Goal: Task Accomplishment & Management: Complete application form

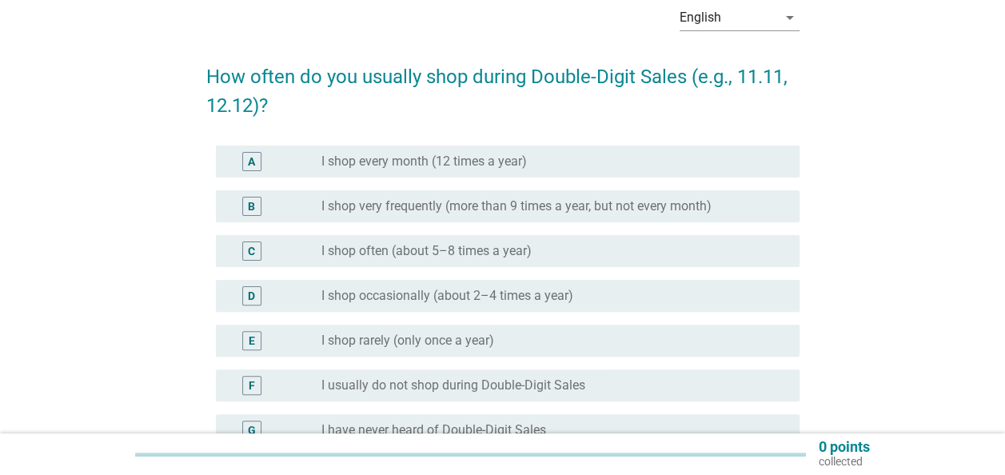
scroll to position [160, 0]
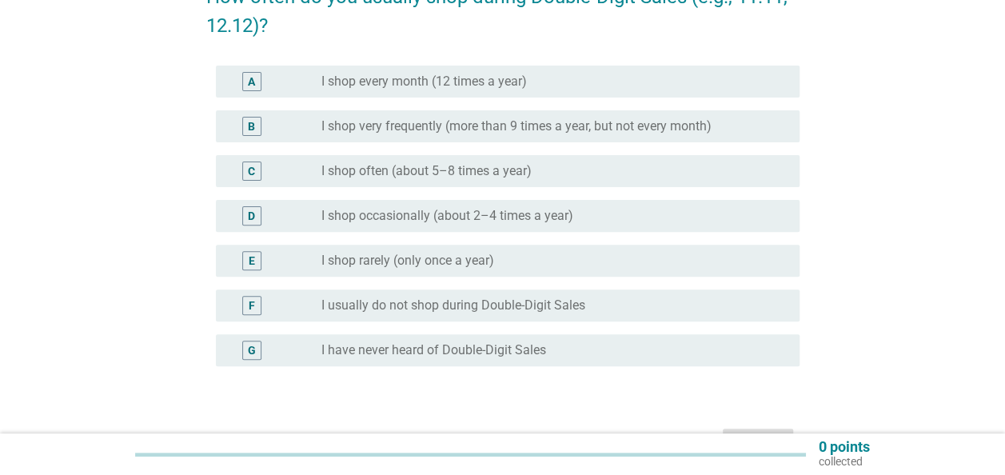
click at [467, 86] on label "I shop every month (12 times a year)" at bounding box center [423, 82] width 205 height 16
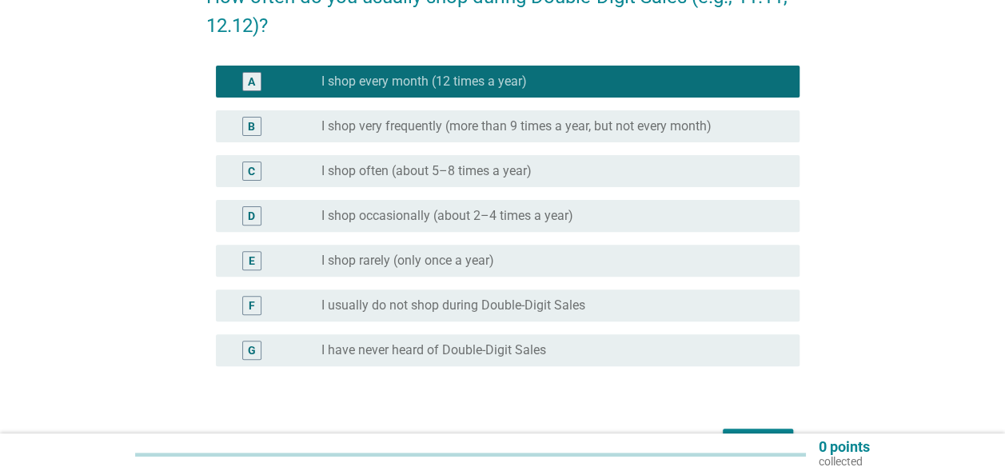
scroll to position [240, 0]
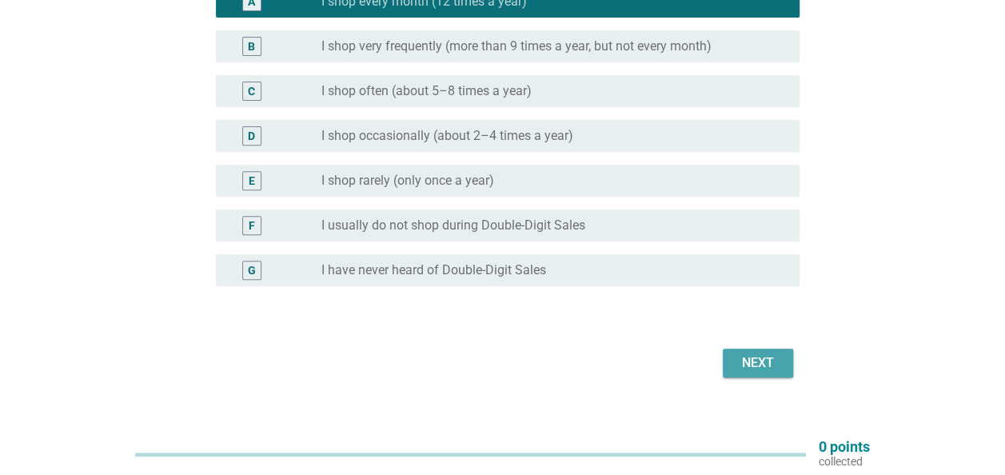
click at [761, 359] on div "Next" at bounding box center [757, 362] width 45 height 19
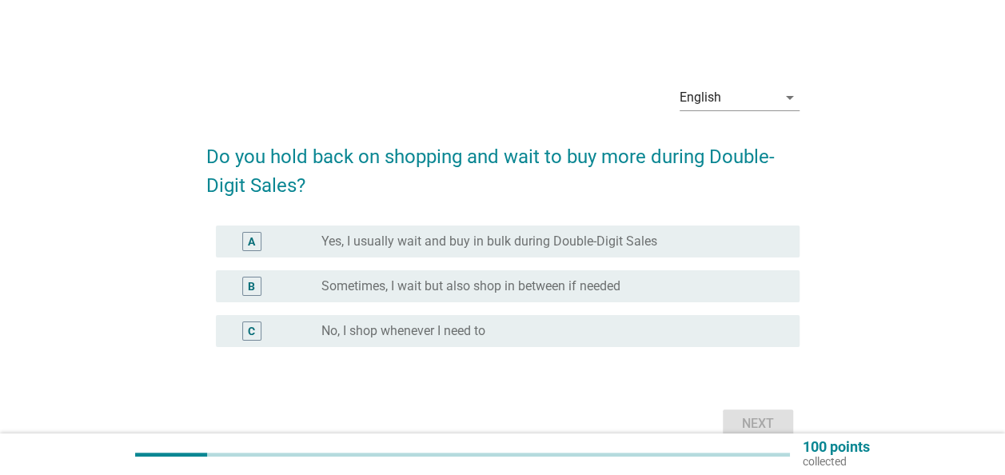
click at [448, 241] on label "Yes, I usually wait and buy in bulk during Double-Digit Sales" at bounding box center [489, 241] width 336 height 16
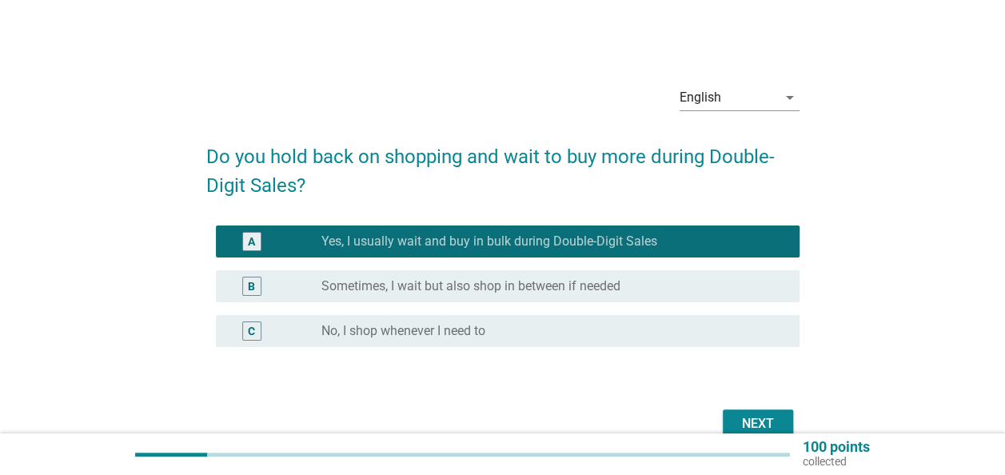
click at [452, 284] on label "Sometimes, I wait but also shop in between if needed" at bounding box center [470, 286] width 299 height 16
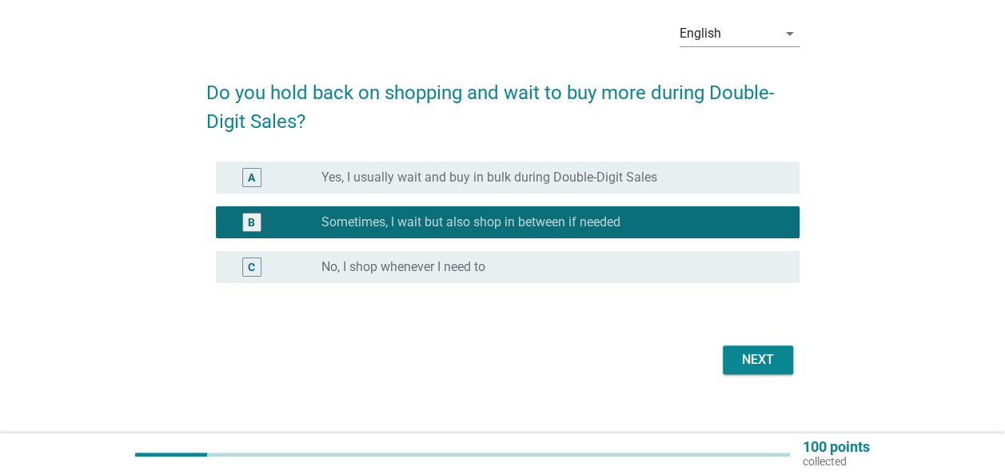
scroll to position [82, 0]
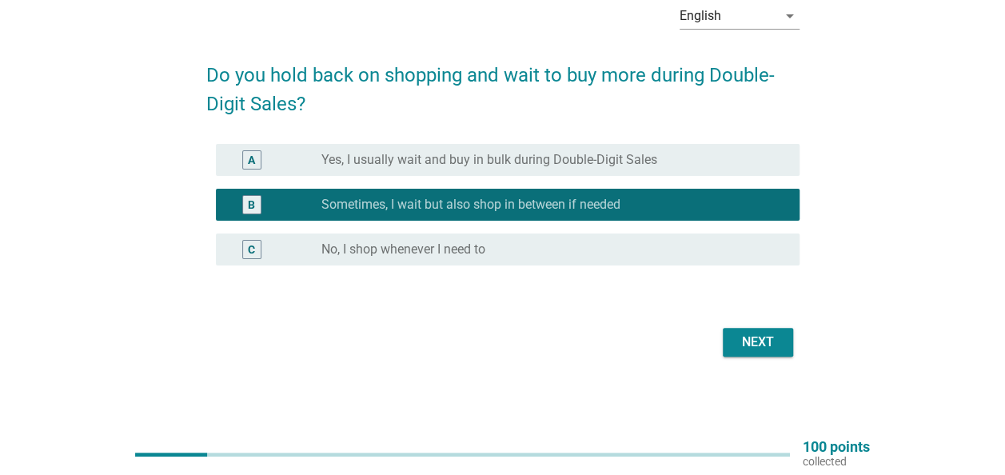
click at [750, 346] on div "Next" at bounding box center [757, 341] width 45 height 19
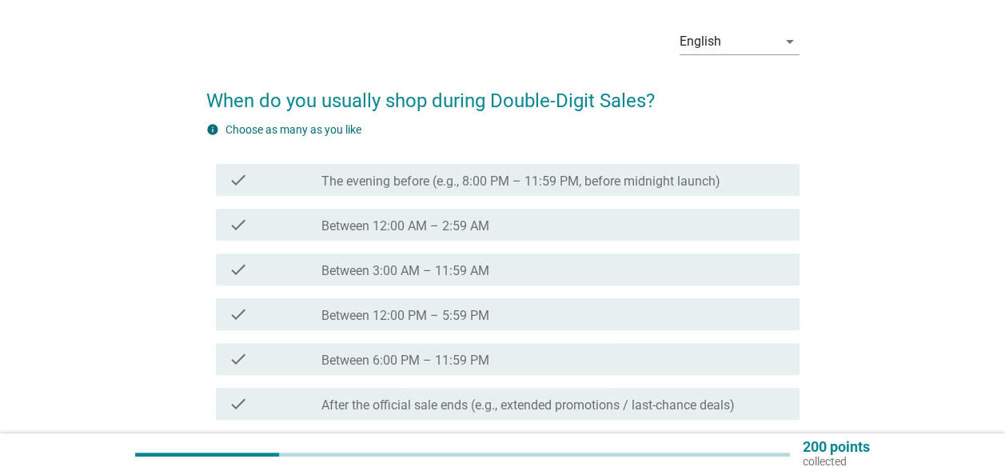
scroll to position [80, 0]
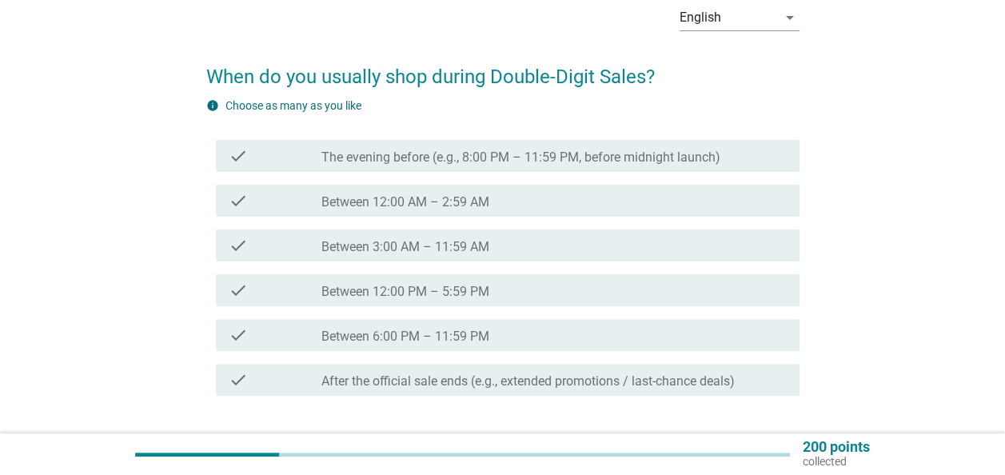
click at [427, 292] on label "Between 12:00 PM – 5:59 PM" at bounding box center [405, 292] width 168 height 16
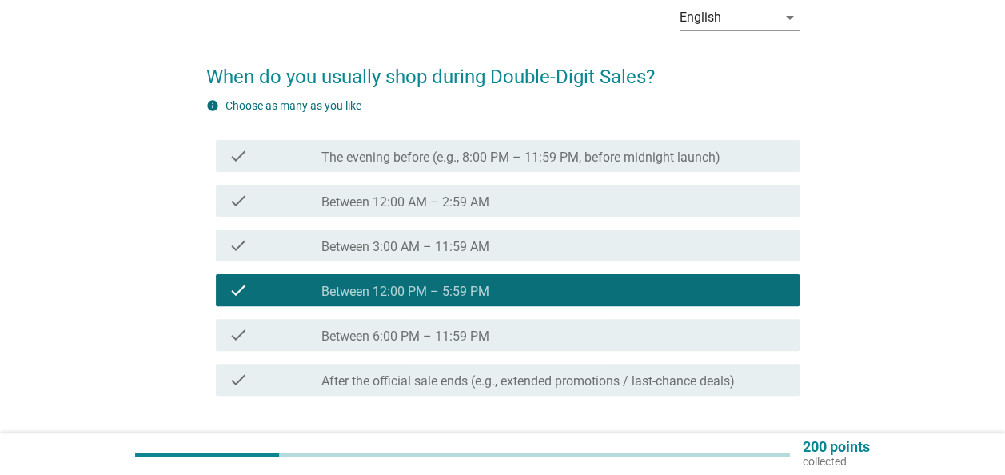
click at [424, 326] on div "check_box_outline_blank Between 6:00 PM – 11:59 PM" at bounding box center [553, 334] width 465 height 19
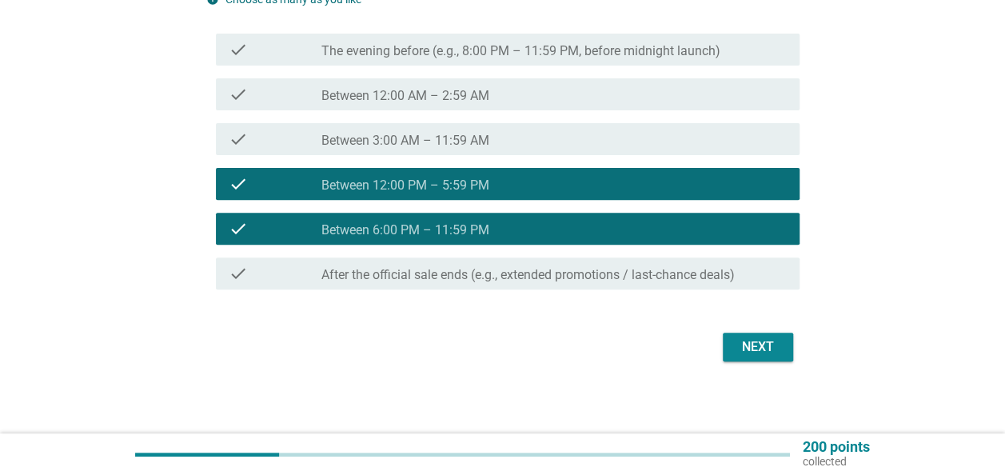
scroll to position [191, 0]
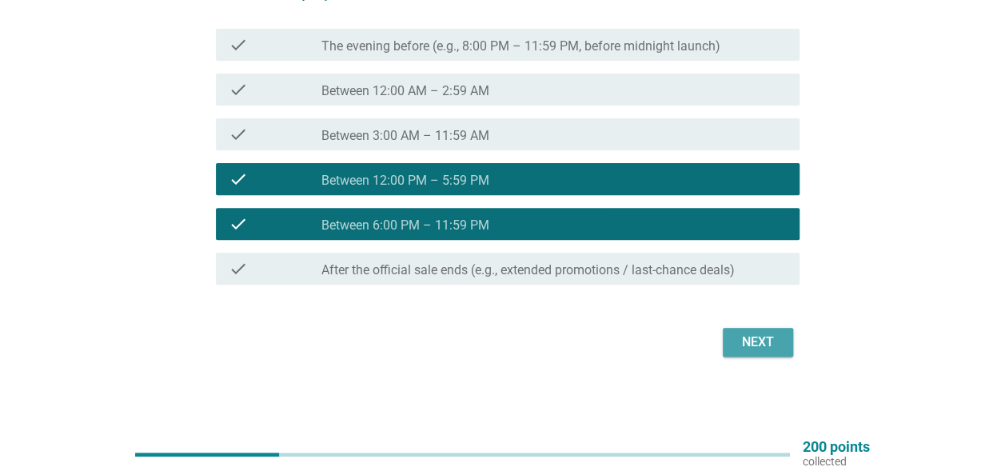
click at [759, 346] on div "Next" at bounding box center [757, 341] width 45 height 19
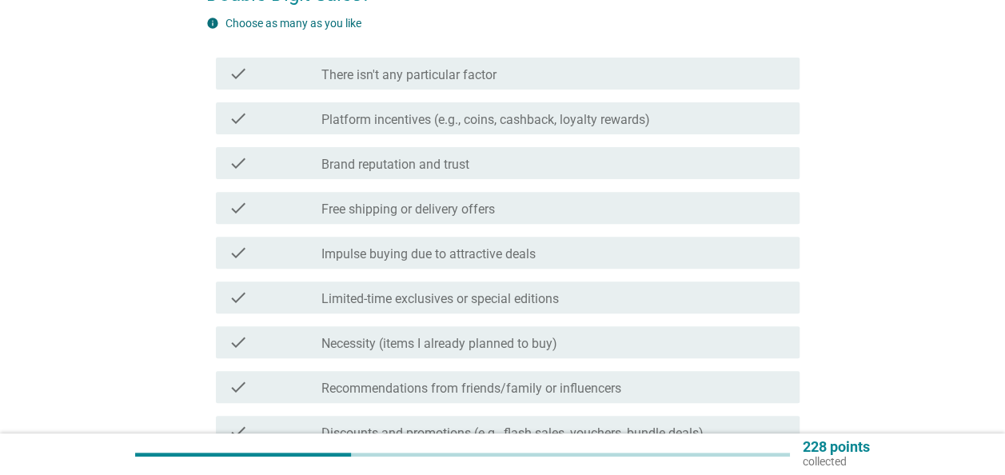
scroll to position [0, 0]
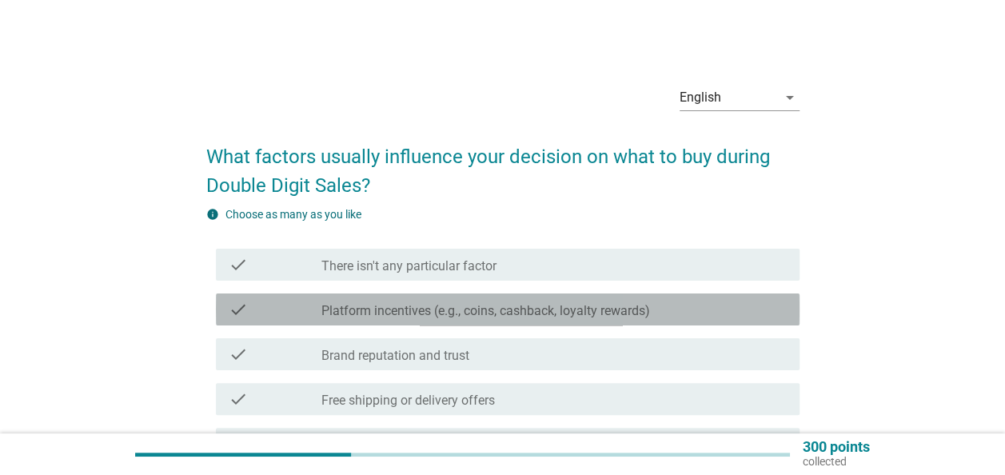
click at [595, 318] on label "Platform incentives (e.g., coins, cashback, loyalty rewards)" at bounding box center [485, 311] width 328 height 16
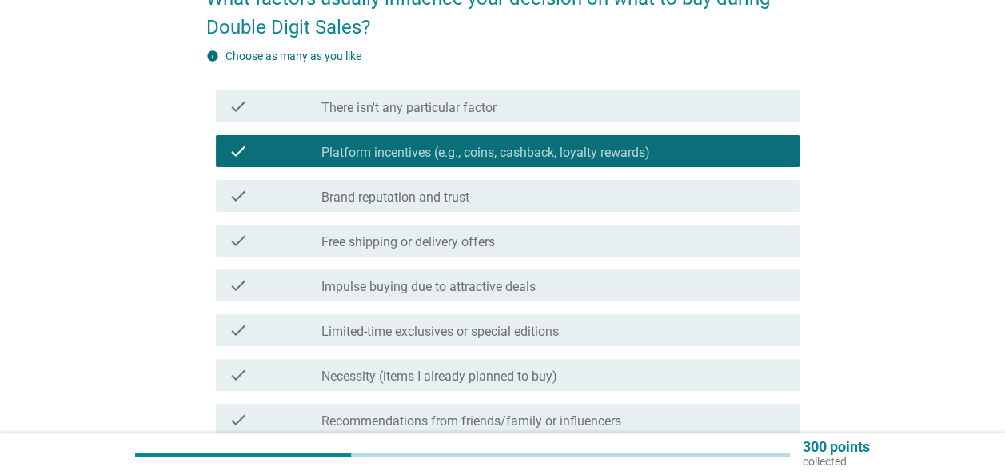
scroll to position [160, 0]
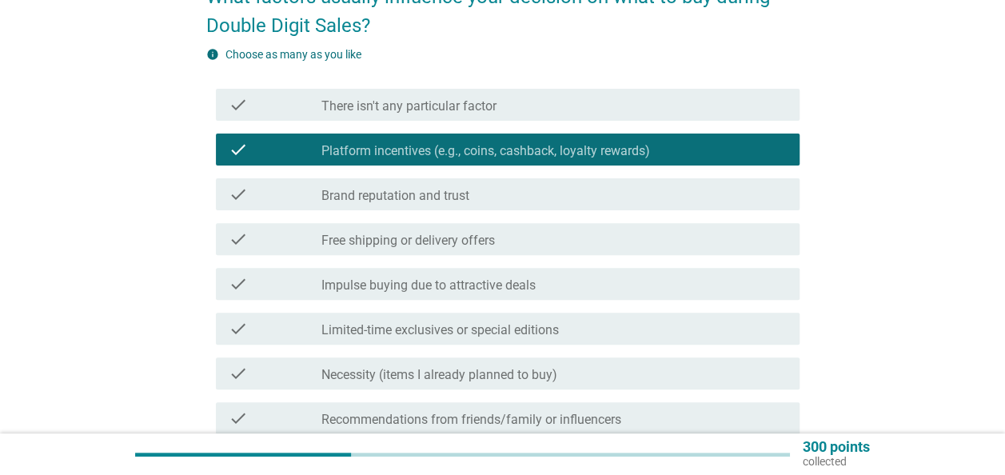
click at [587, 249] on div "check check_box_outline_blank Free shipping or delivery offers" at bounding box center [507, 239] width 583 height 32
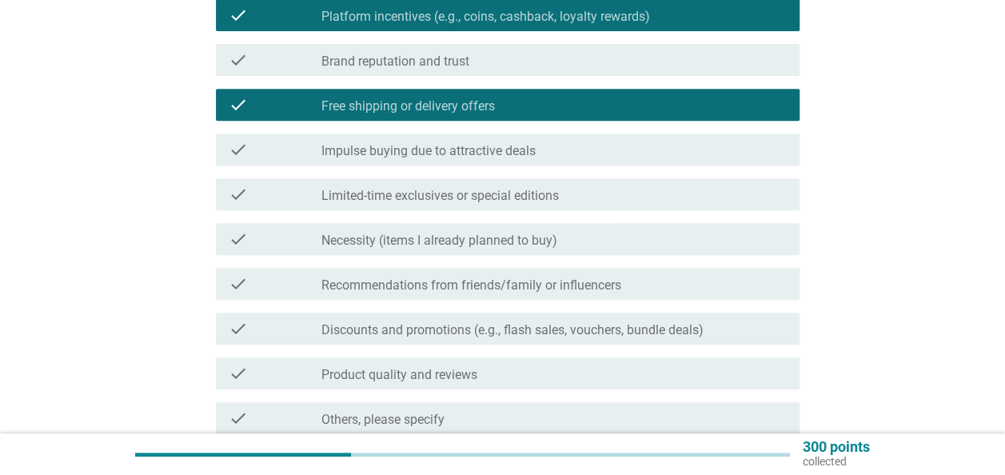
scroll to position [320, 0]
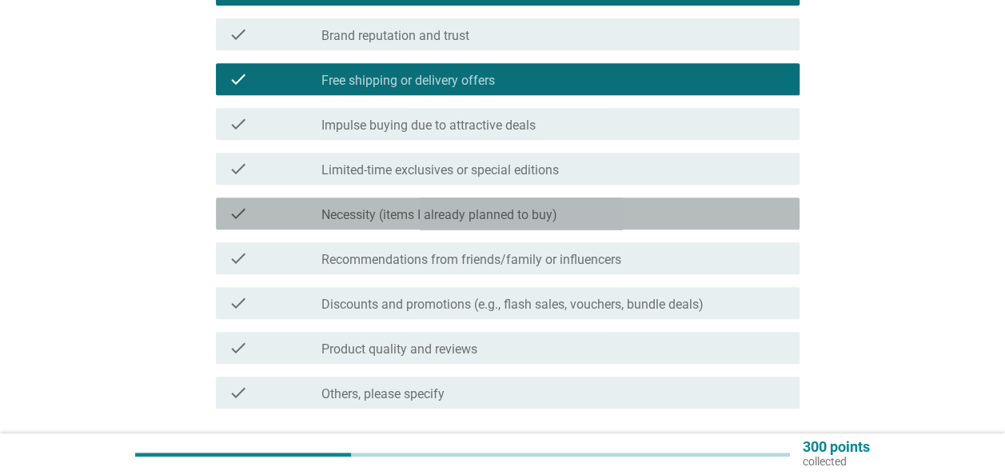
click at [657, 219] on div "check_box_outline_blank Necessity (items I already planned to buy)" at bounding box center [553, 213] width 465 height 19
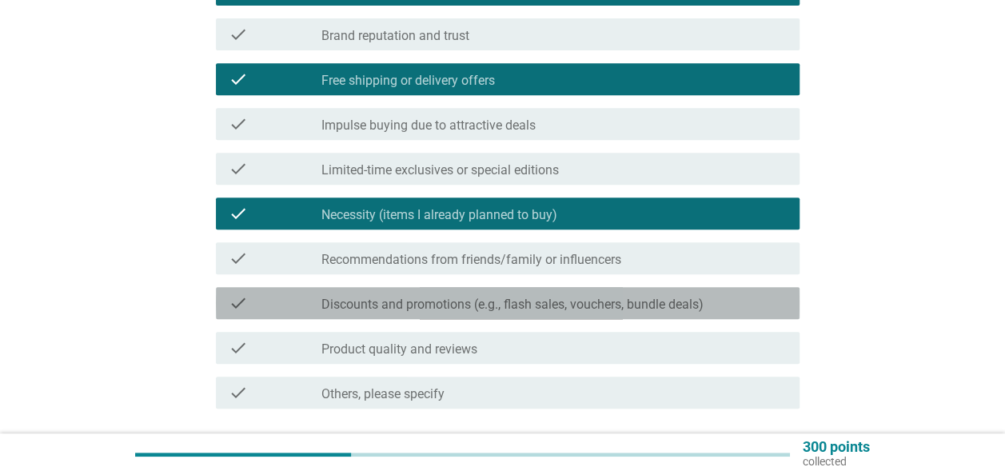
click at [762, 312] on div "check check_box_outline_blank Discounts and promotions (e.g., flash sales, vouc…" at bounding box center [507, 303] width 583 height 32
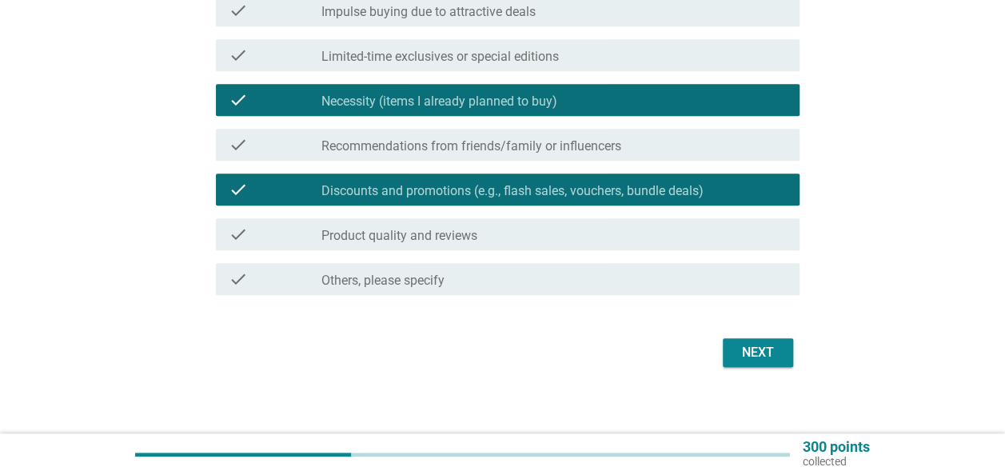
scroll to position [444, 0]
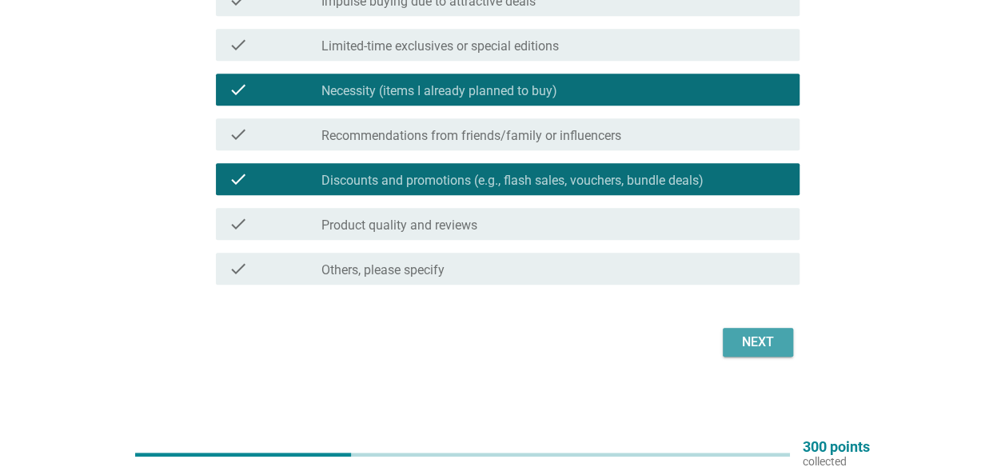
click at [774, 332] on div "Next" at bounding box center [757, 341] width 45 height 19
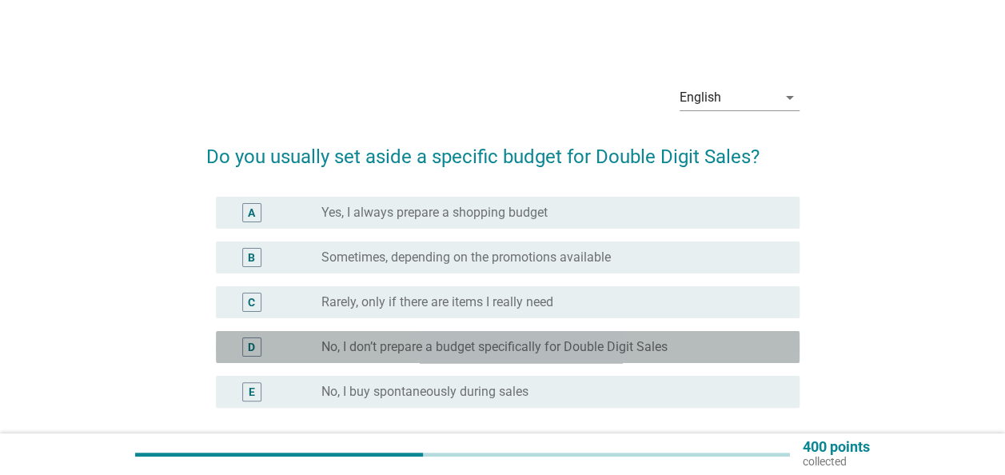
click at [582, 347] on label "No, I don’t prepare a budget specifically for Double Digit Sales" at bounding box center [494, 347] width 346 height 16
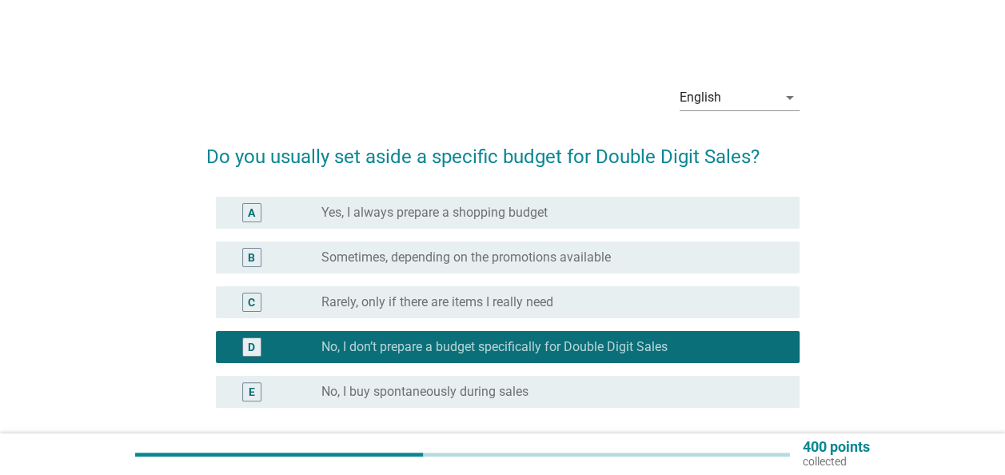
scroll to position [80, 0]
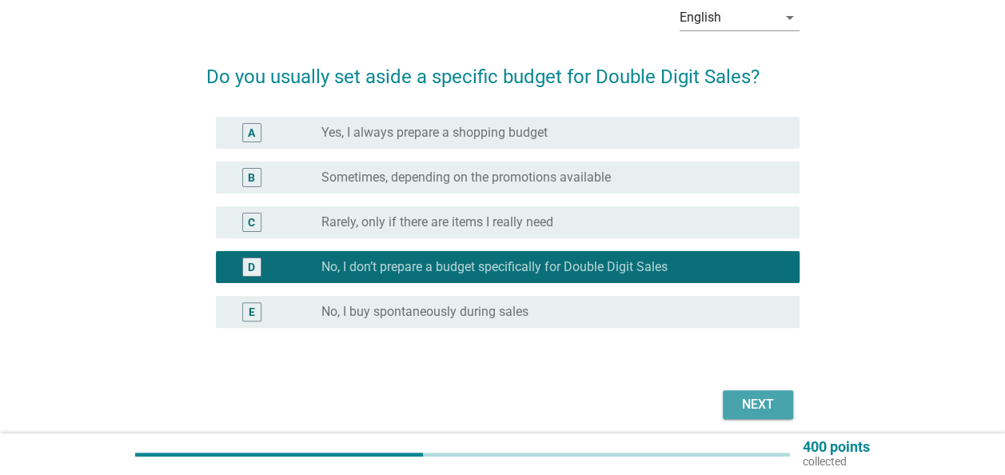
click at [751, 412] on div "Next" at bounding box center [757, 404] width 45 height 19
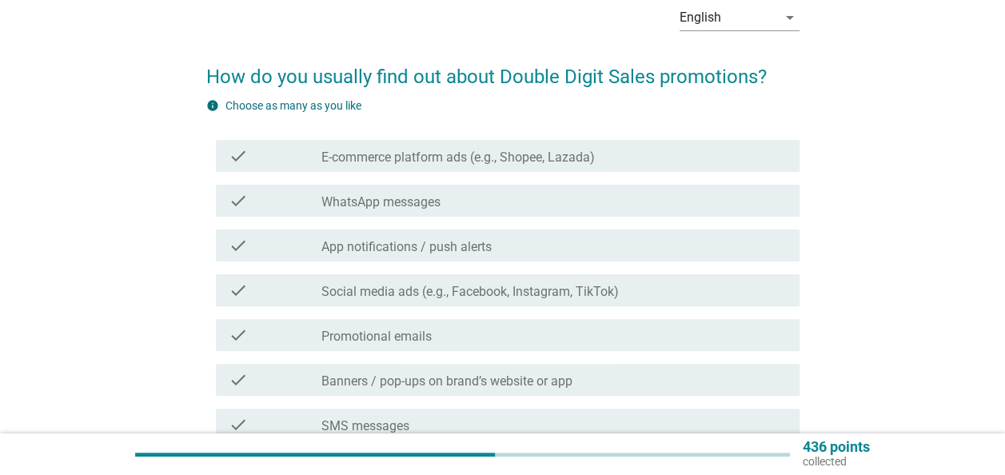
scroll to position [0, 0]
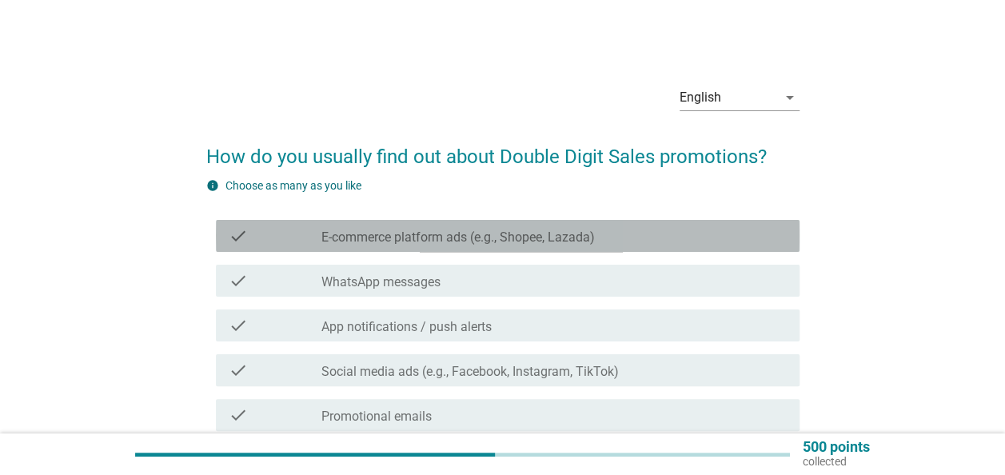
click at [490, 238] on label "E-commerce platform ads (e.g., Shopee, Lazada)" at bounding box center [457, 237] width 273 height 16
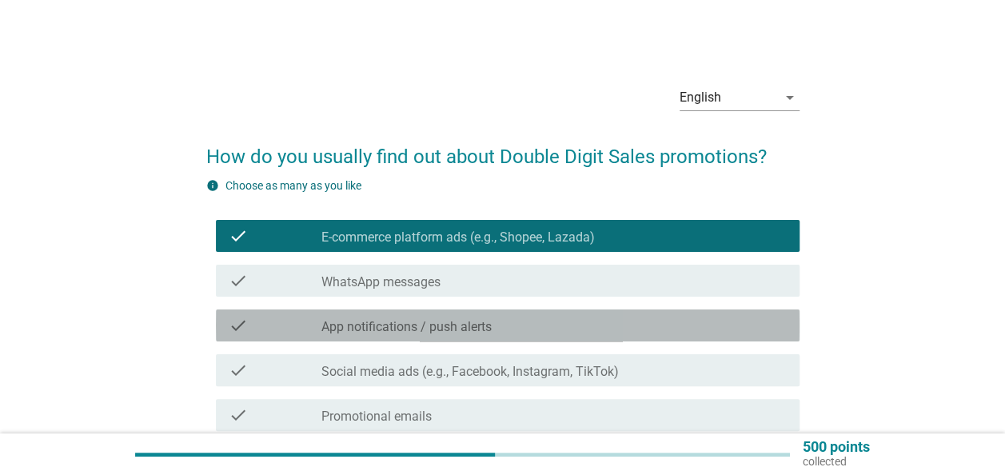
click at [491, 321] on label "App notifications / push alerts" at bounding box center [406, 327] width 170 height 16
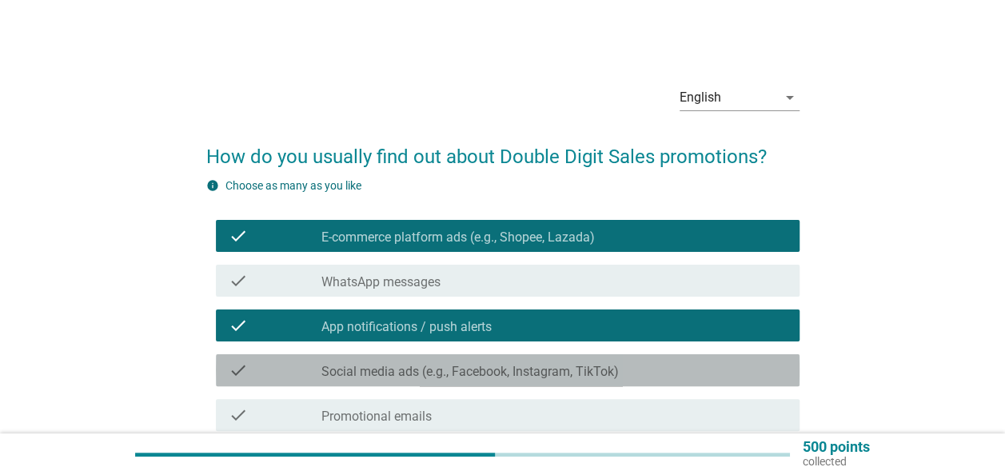
click at [691, 381] on div "check check_box_outline_blank Social media ads (e.g., Facebook, Instagram, TikT…" at bounding box center [507, 370] width 583 height 32
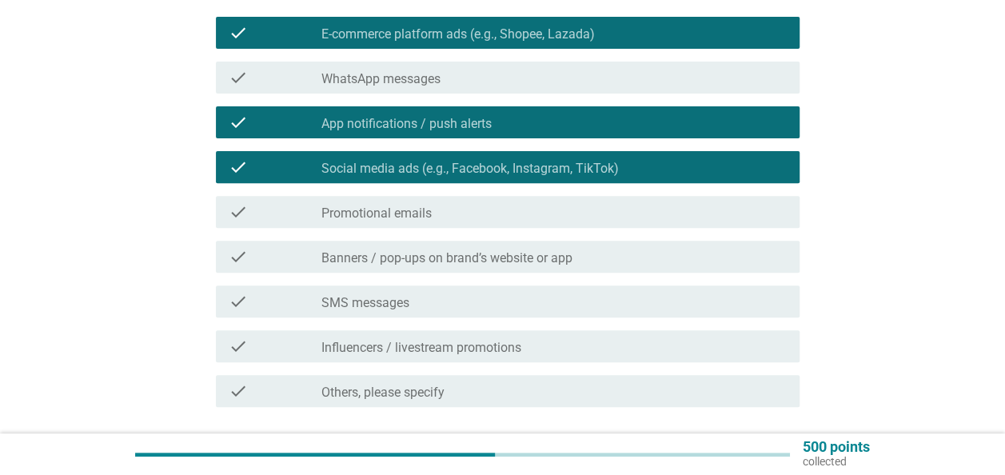
scroll to position [240, 0]
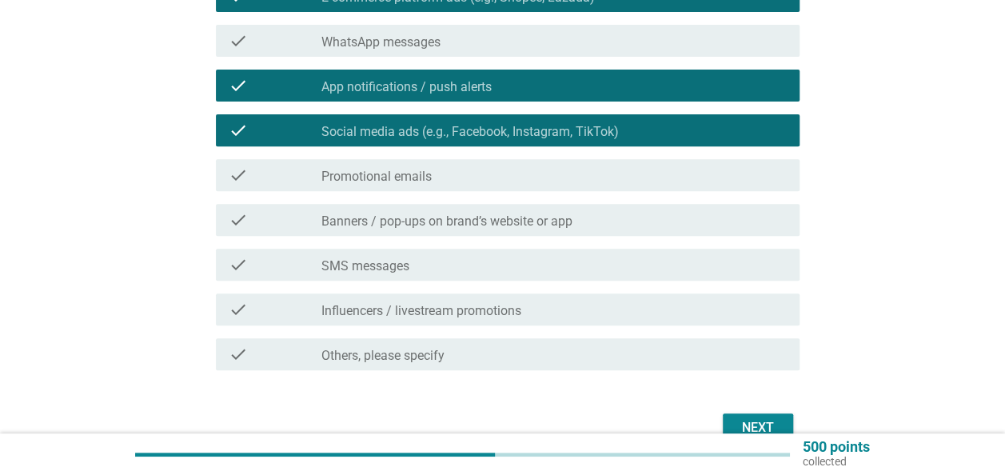
click at [514, 229] on div "check check_box_outline_blank Banners / pop-ups on brand’s website or app" at bounding box center [507, 220] width 583 height 32
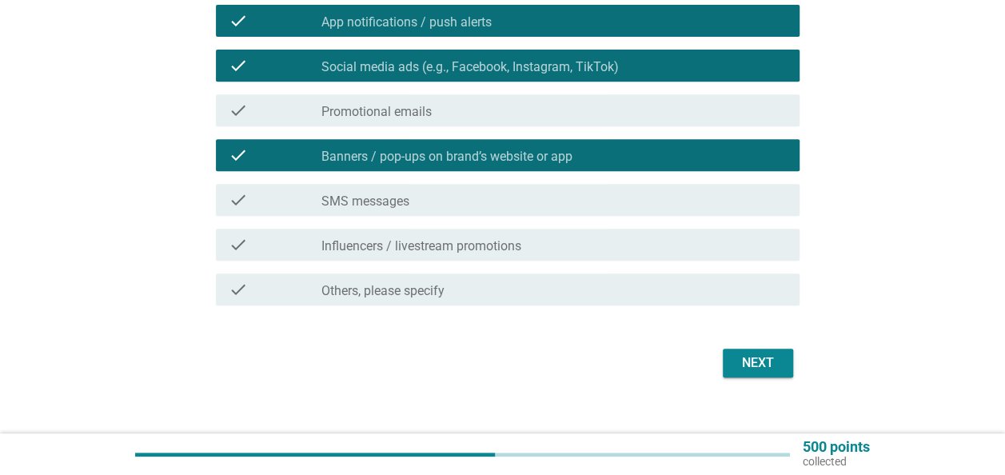
scroll to position [320, 0]
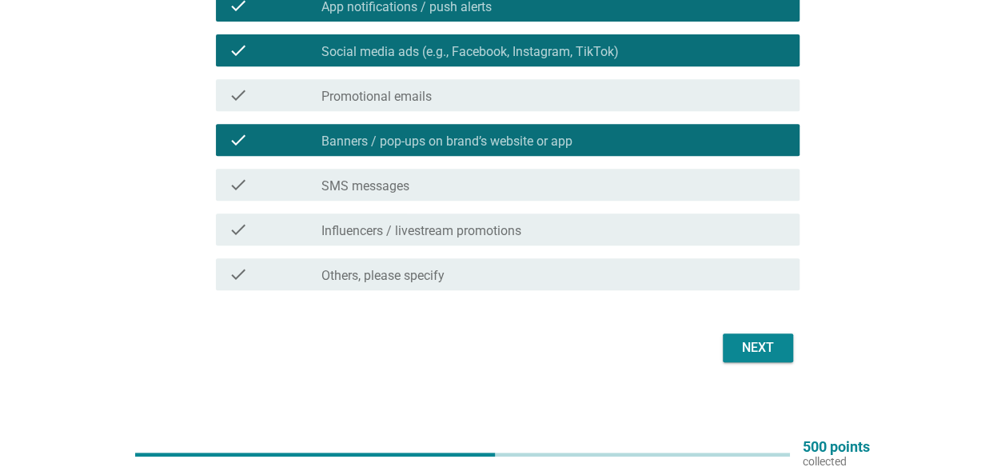
click at [774, 338] on div "Next" at bounding box center [757, 347] width 45 height 19
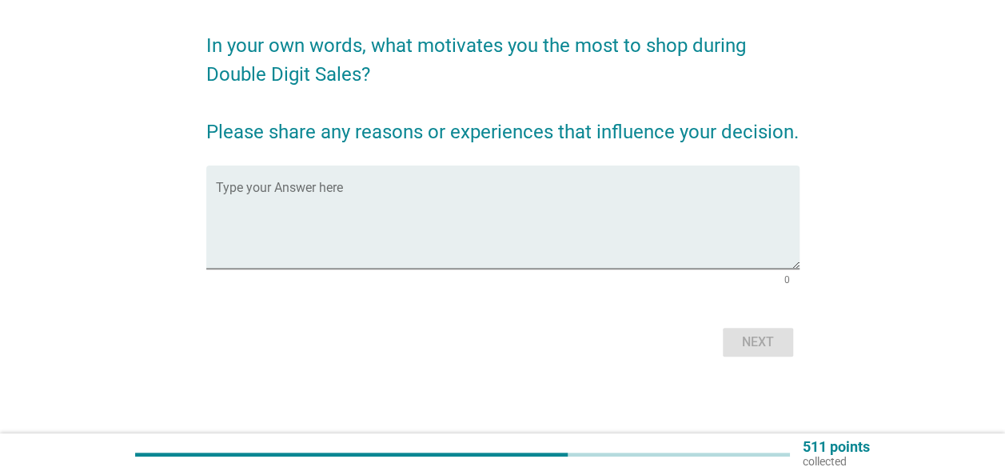
scroll to position [0, 0]
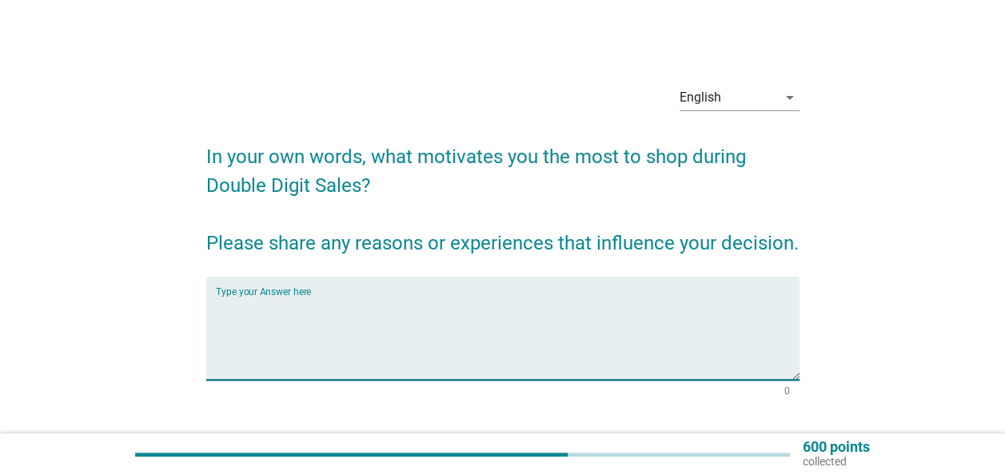
click at [403, 304] on textarea "Type your Answer here" at bounding box center [507, 338] width 583 height 84
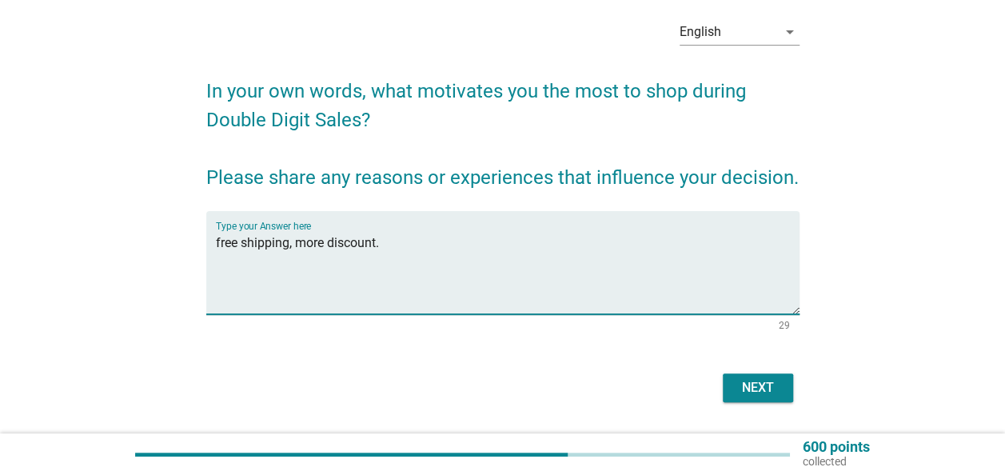
scroll to position [111, 0]
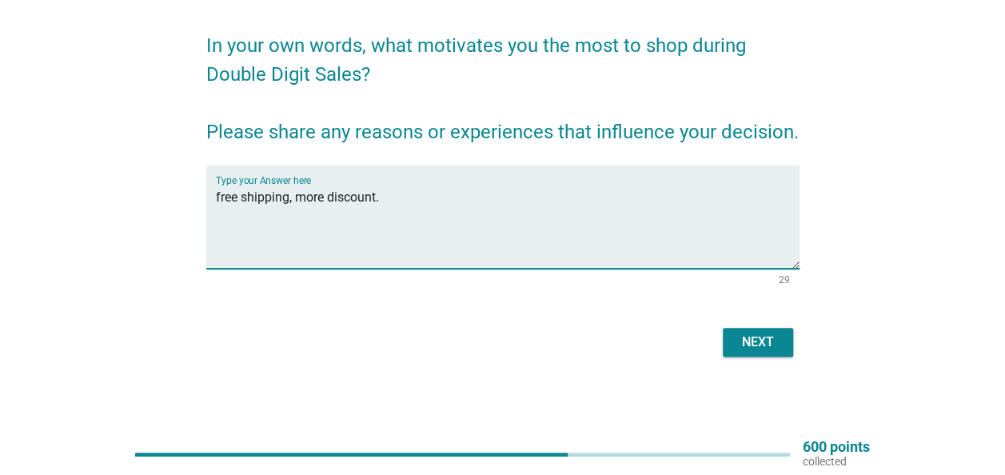
type textarea "free shipping, more discount."
click at [742, 334] on div "Next" at bounding box center [757, 341] width 45 height 19
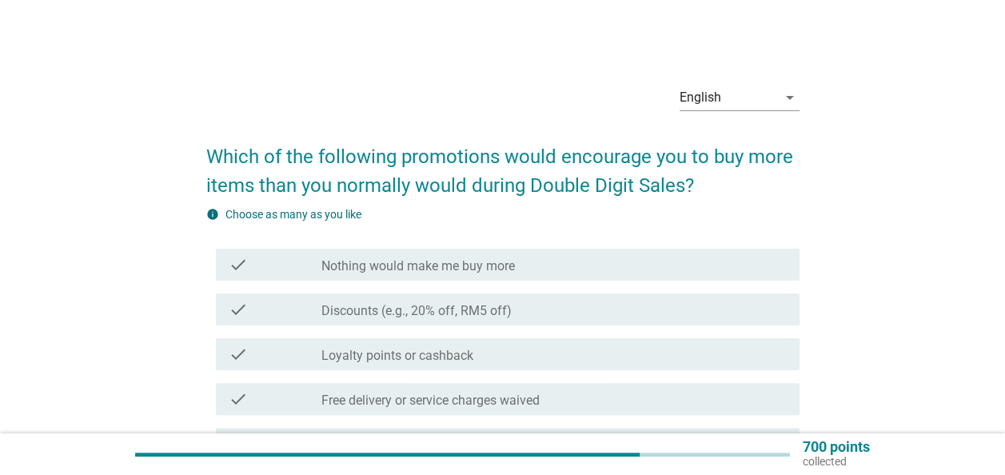
scroll to position [80, 0]
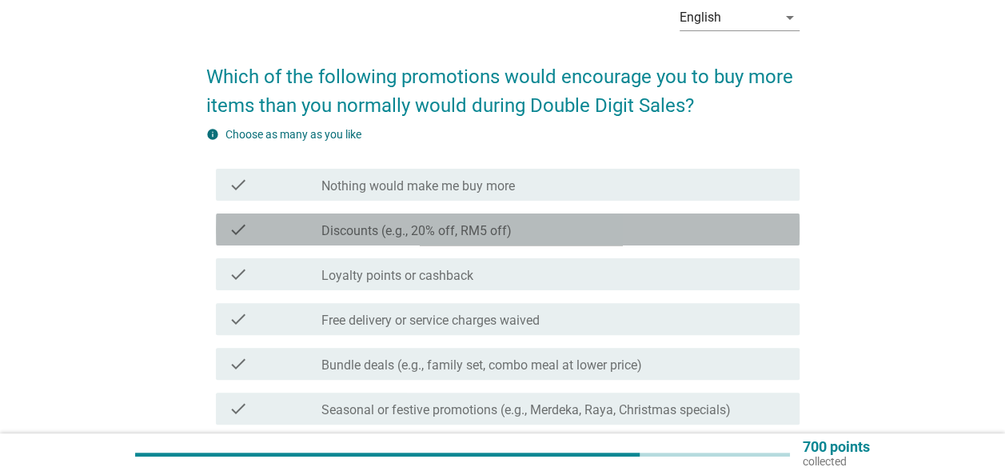
click at [506, 233] on label "Discounts (e.g., 20% off, RM5 off)" at bounding box center [416, 231] width 190 height 16
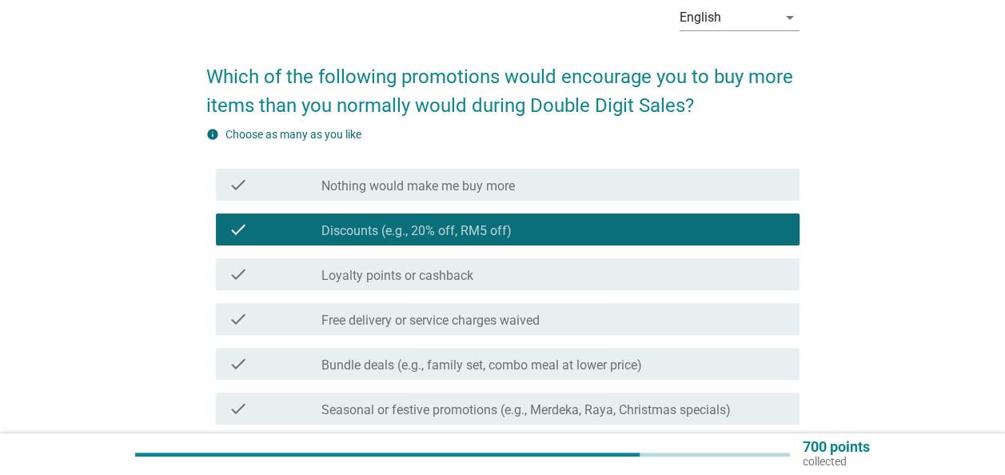
click at [510, 282] on div "check_box_outline_blank Loyalty points or cashback" at bounding box center [553, 274] width 465 height 19
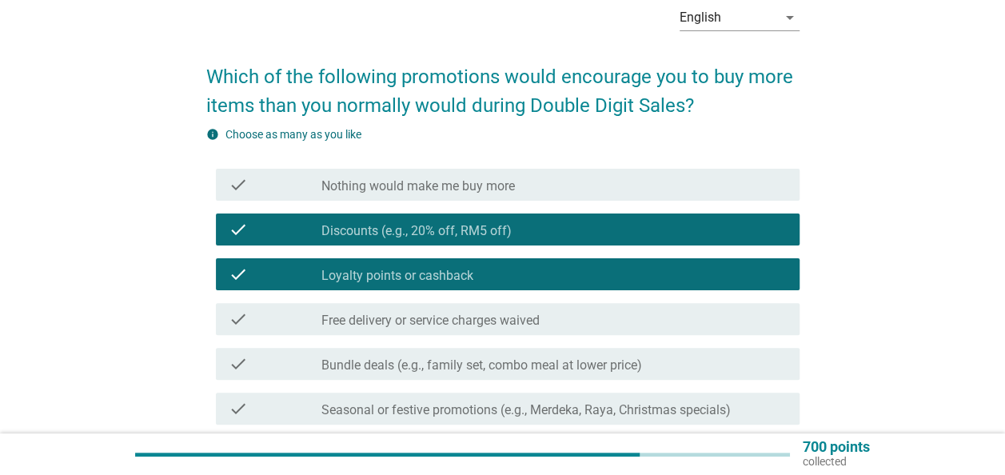
click at [516, 324] on label "Free delivery or service charges waived" at bounding box center [430, 320] width 218 height 16
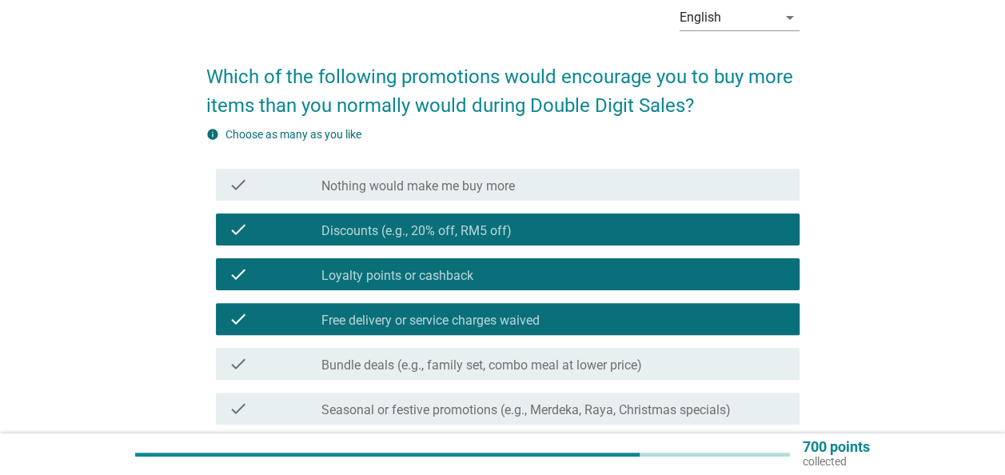
scroll to position [160, 0]
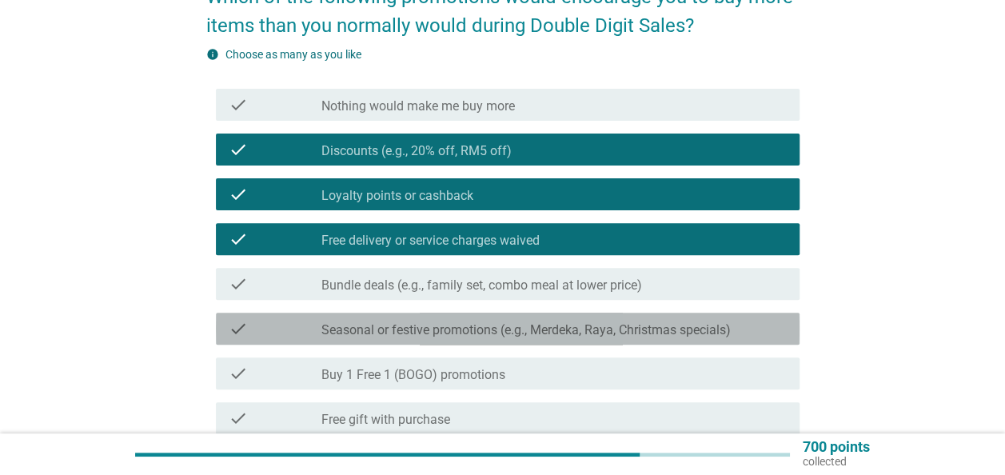
click at [668, 336] on label "Seasonal or festive promotions (e.g., Merdeka, Raya, Christmas specials)" at bounding box center [525, 330] width 409 height 16
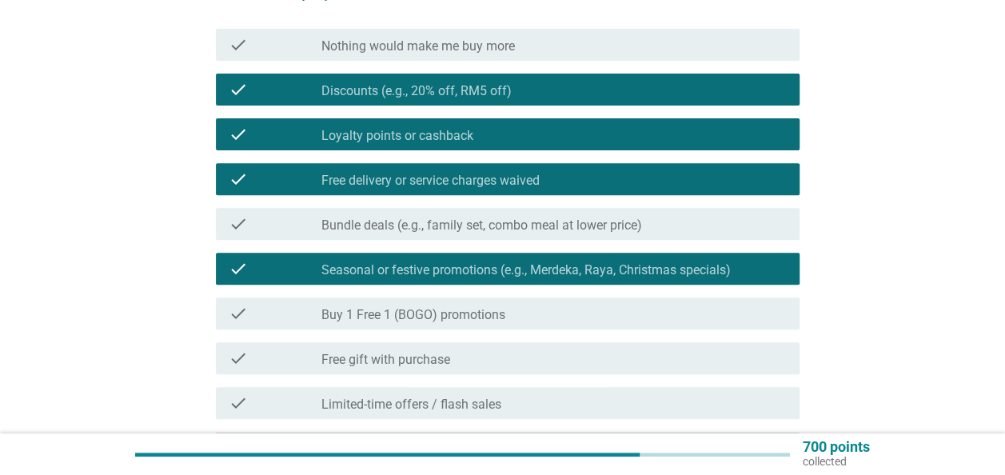
scroll to position [320, 0]
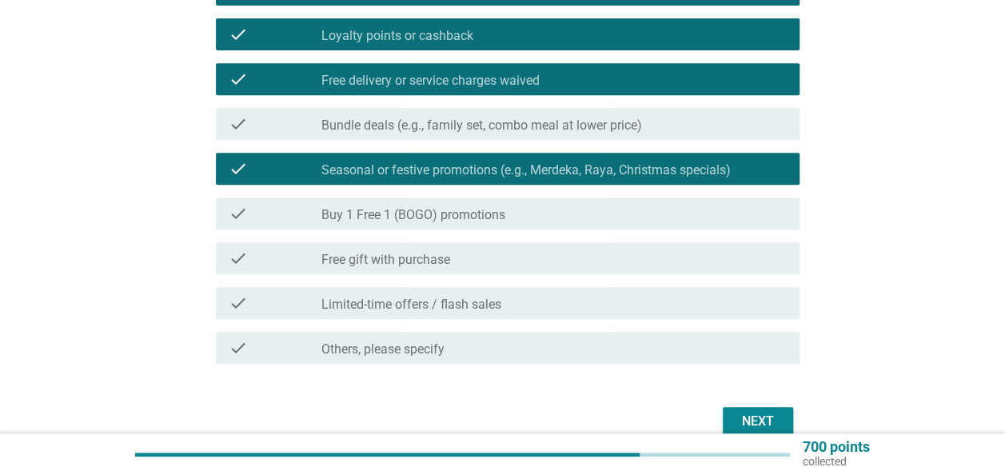
click at [392, 213] on label "Buy 1 Free 1 (BOGO) promotions" at bounding box center [413, 215] width 184 height 16
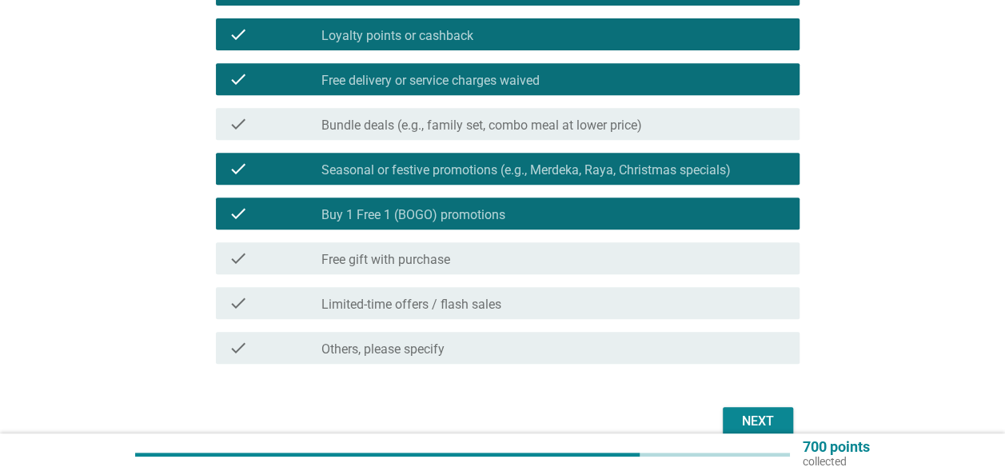
scroll to position [399, 0]
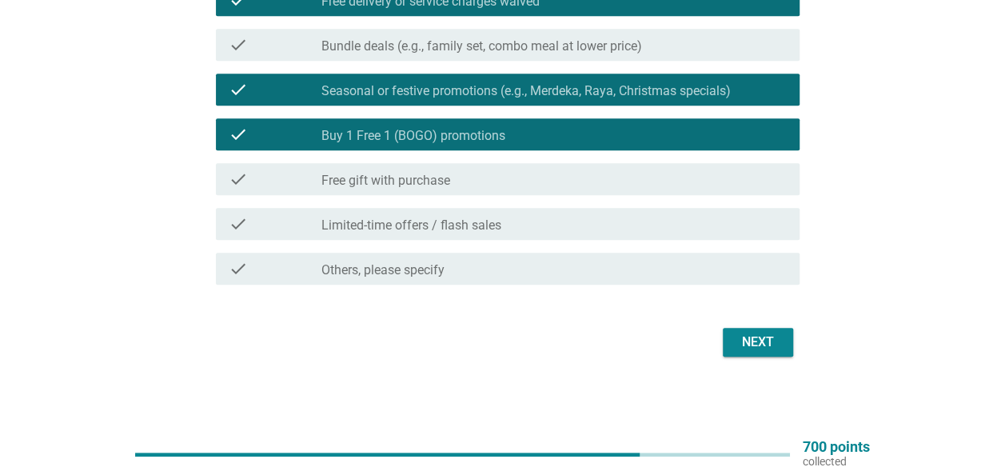
click at [747, 344] on div "Next" at bounding box center [757, 341] width 45 height 19
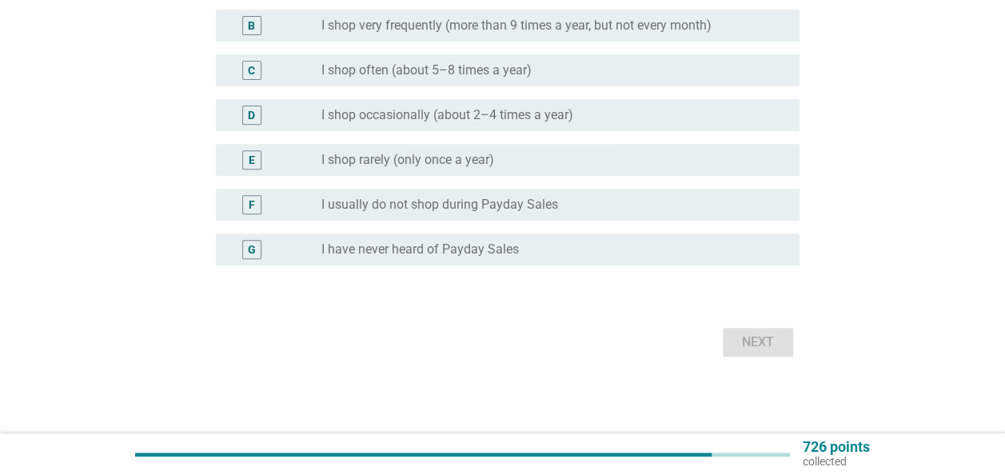
scroll to position [0, 0]
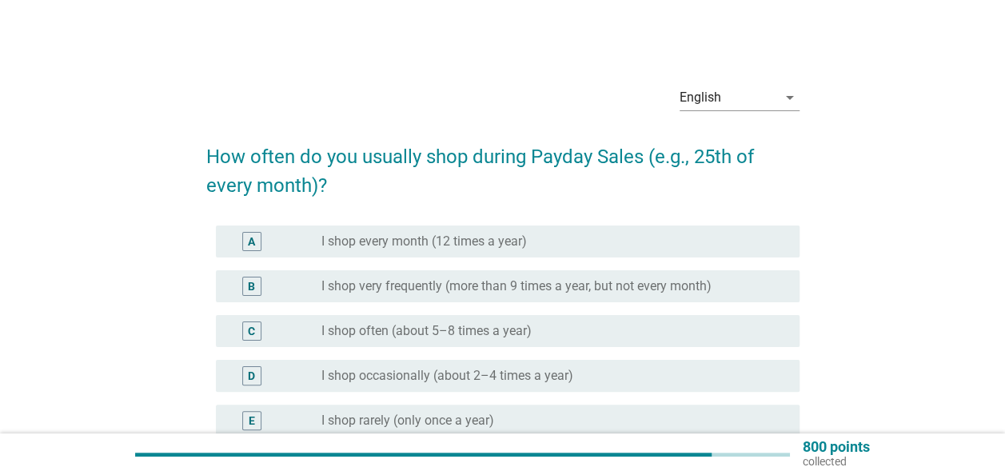
click at [643, 245] on div "radio_button_unchecked I shop every month (12 times a year)" at bounding box center [547, 241] width 452 height 16
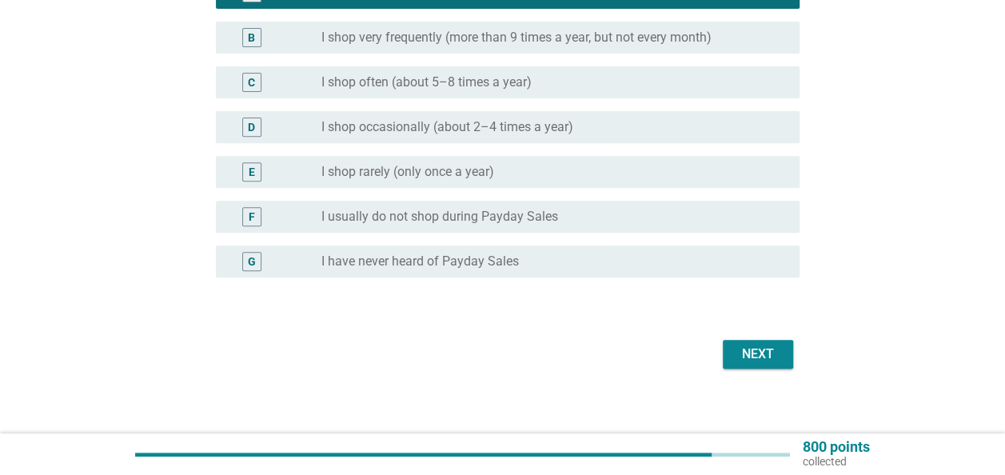
scroll to position [261, 0]
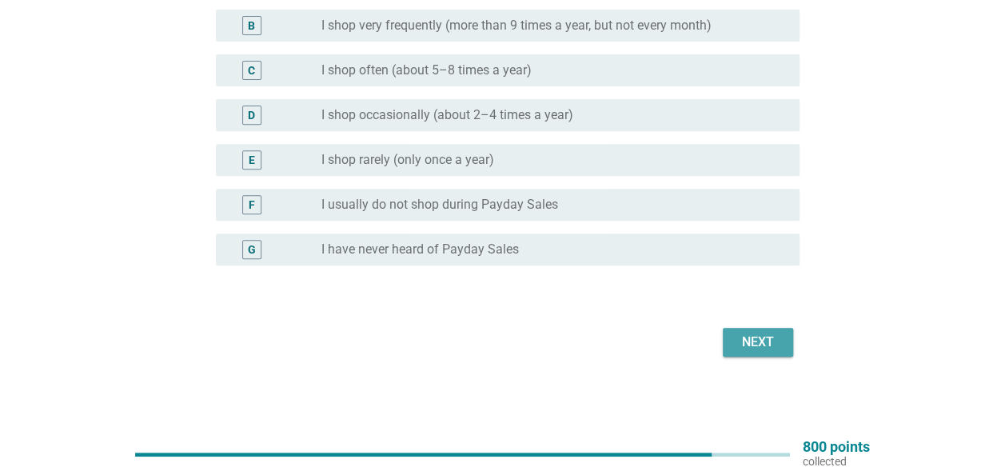
click at [764, 340] on div "Next" at bounding box center [757, 341] width 45 height 19
